Goal: Task Accomplishment & Management: Manage account settings

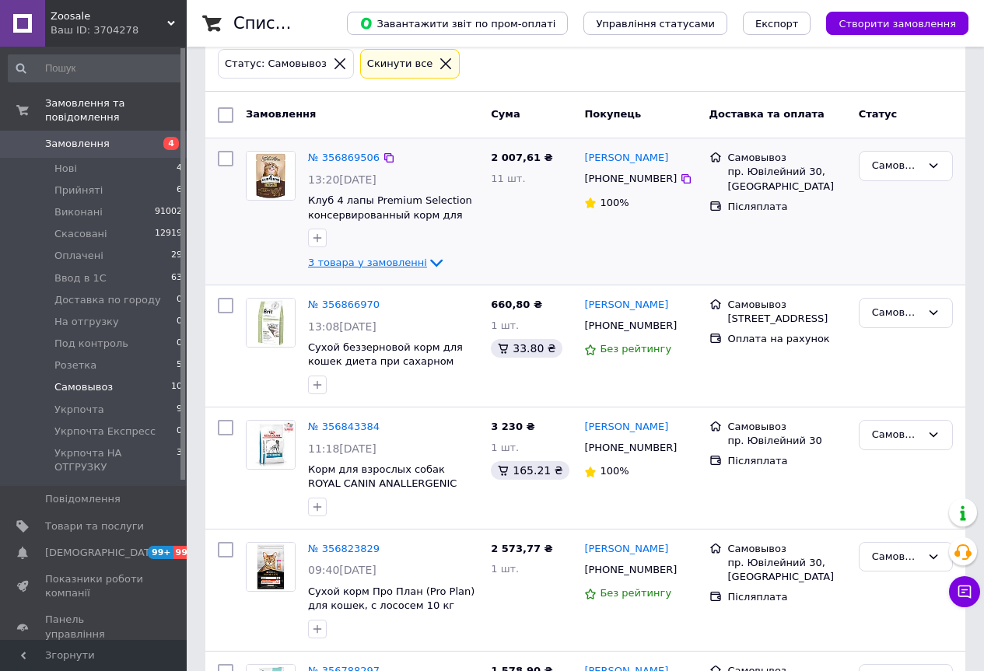
scroll to position [78, 0]
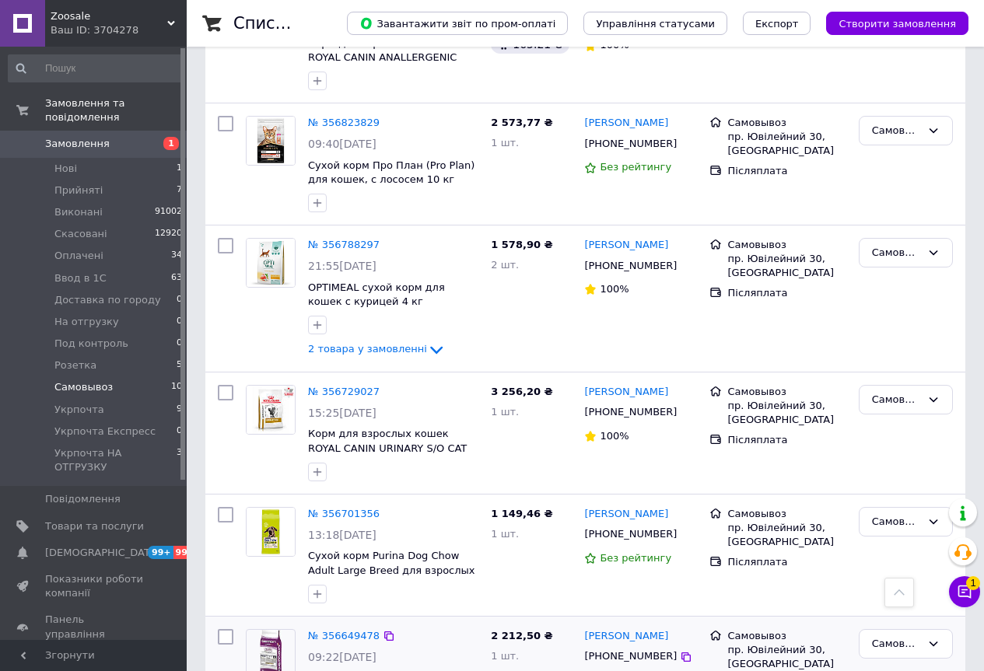
scroll to position [850, 0]
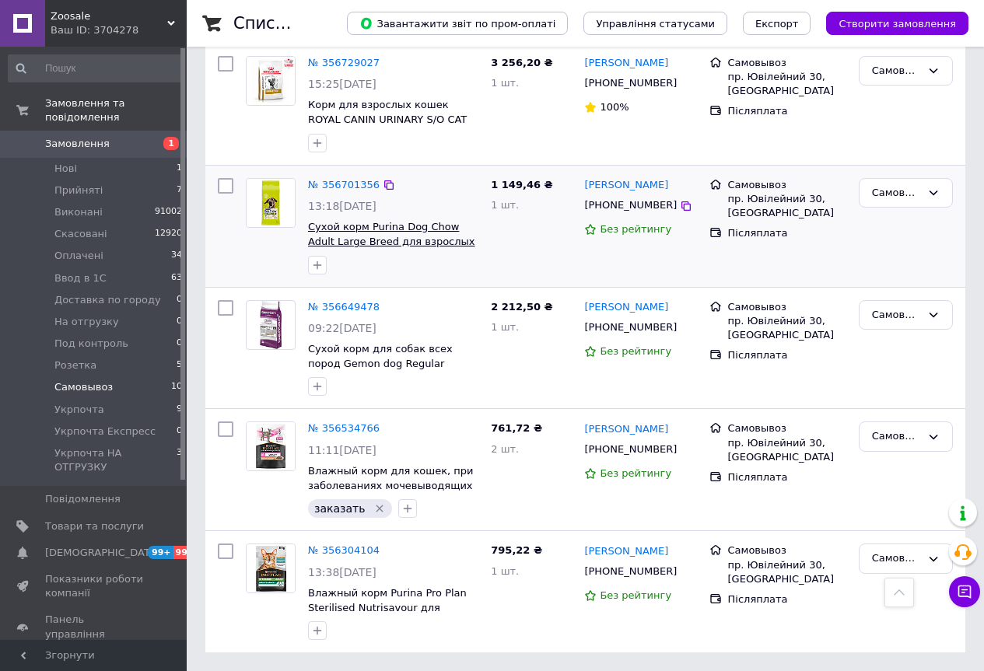
scroll to position [850, 0]
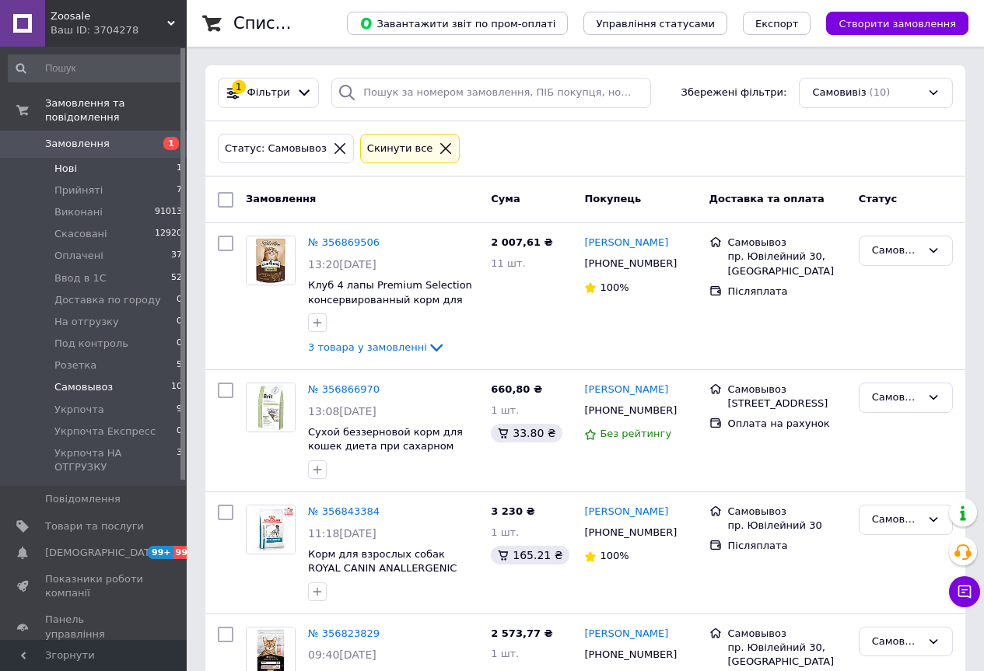
click at [68, 162] on span "Нові" at bounding box center [65, 169] width 23 height 14
